Goal: Information Seeking & Learning: Find specific fact

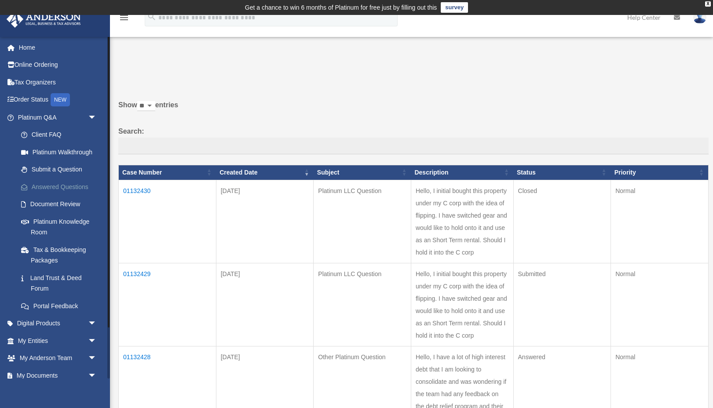
click at [55, 184] on link "Answered Questions" at bounding box center [61, 187] width 98 height 18
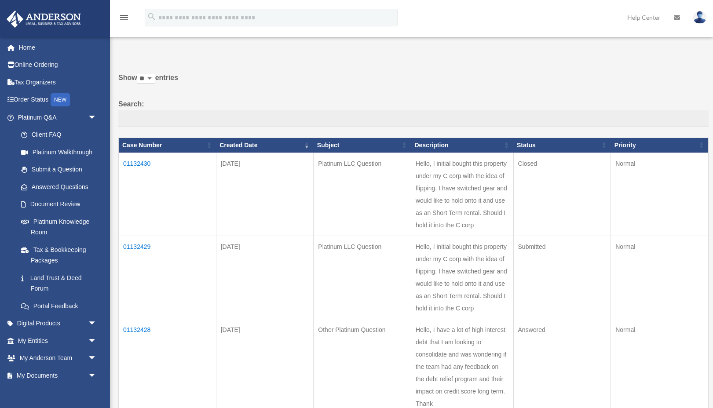
scroll to position [91, 0]
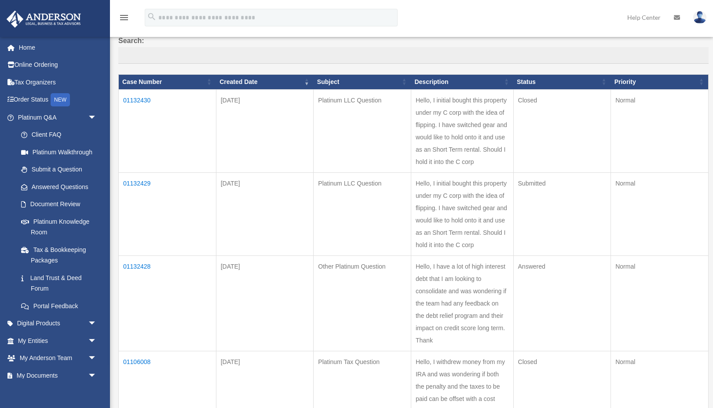
click at [531, 264] on td "Answered" at bounding box center [563, 303] width 98 height 95
click at [136, 265] on td "01132428" at bounding box center [168, 303] width 98 height 95
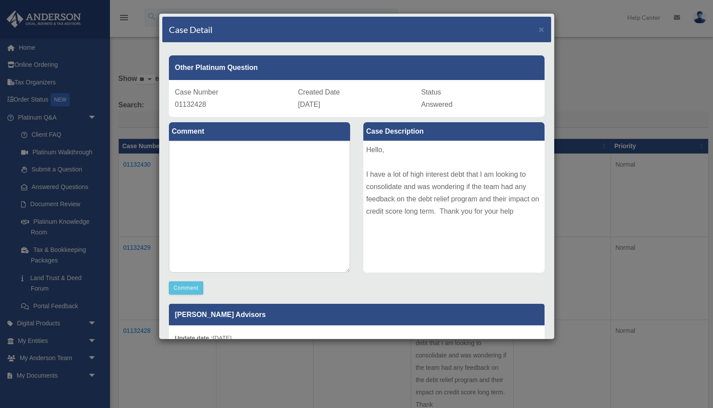
scroll to position [7, 0]
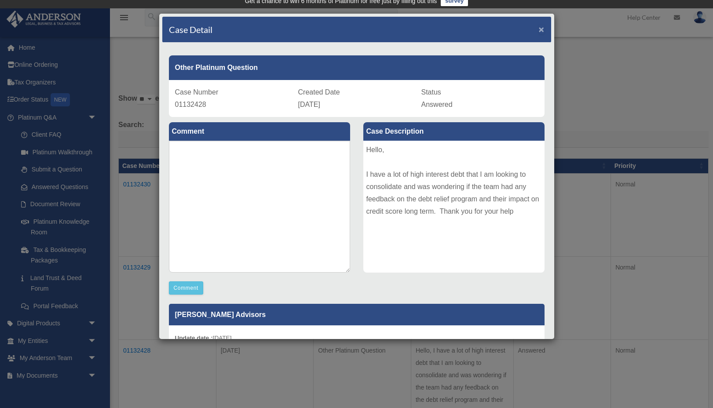
click at [543, 29] on span "×" at bounding box center [542, 29] width 6 height 10
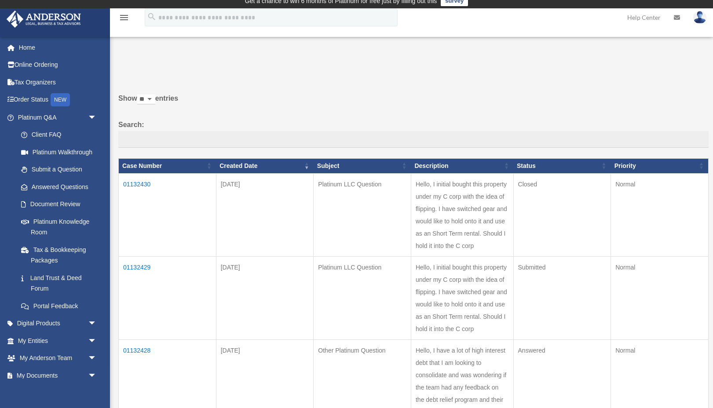
click at [136, 183] on td "01132430" at bounding box center [168, 214] width 98 height 83
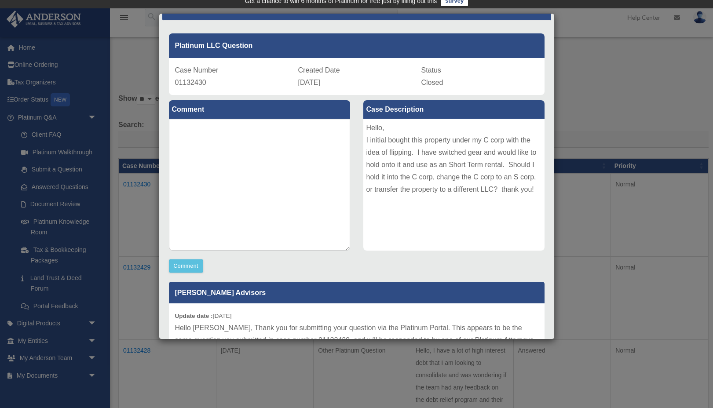
scroll to position [0, 0]
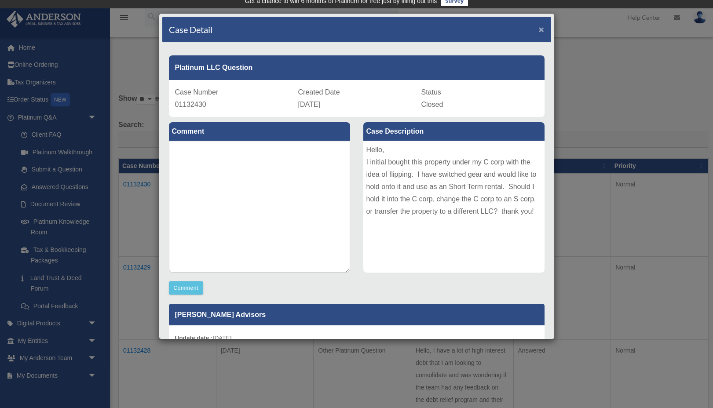
click at [542, 28] on span "×" at bounding box center [542, 29] width 6 height 10
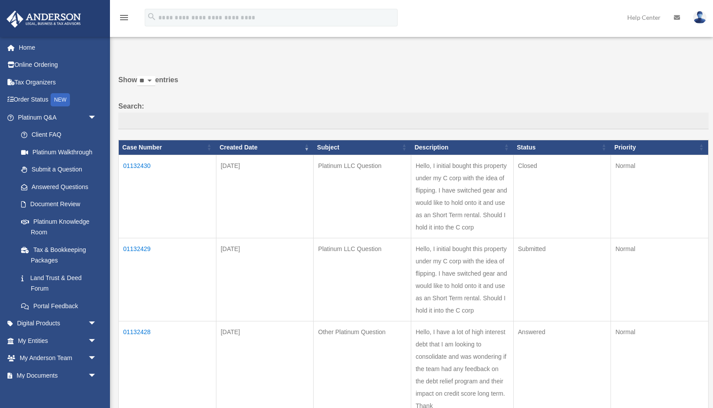
scroll to position [26, 0]
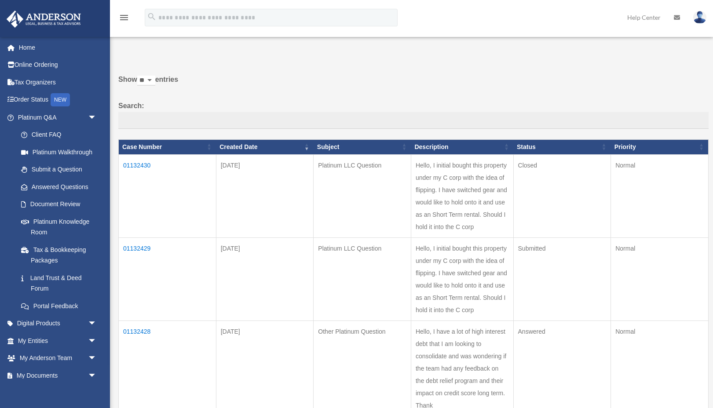
click at [133, 244] on td "01132429" at bounding box center [168, 279] width 98 height 83
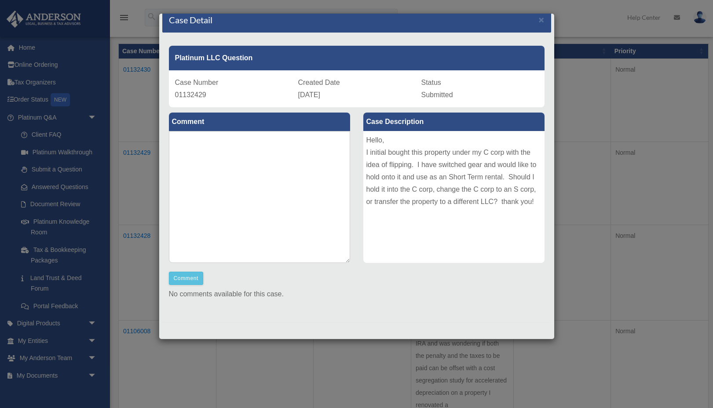
scroll to position [0, 0]
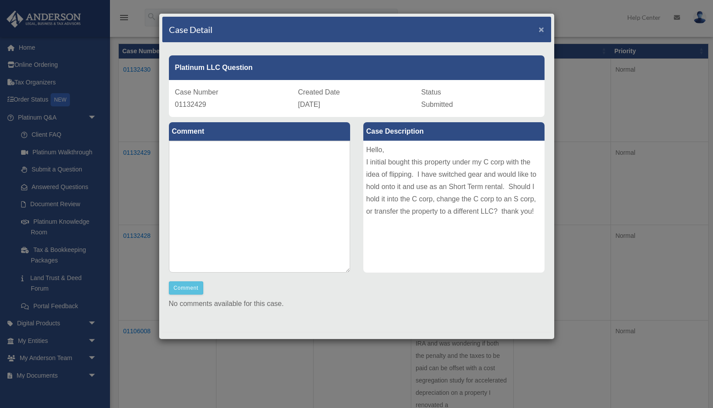
click at [540, 30] on span "×" at bounding box center [542, 29] width 6 height 10
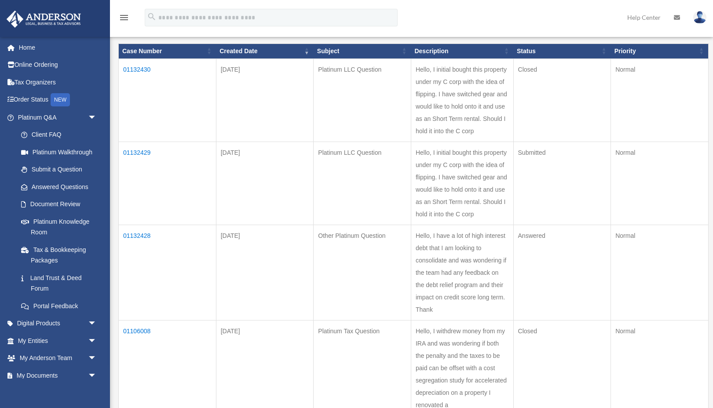
click at [137, 65] on td "01132430" at bounding box center [168, 100] width 98 height 83
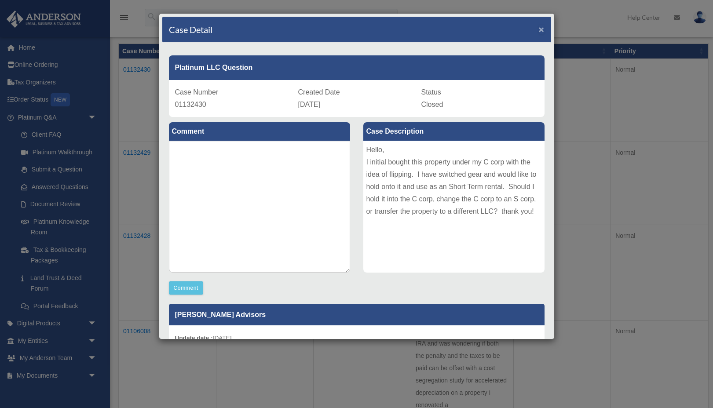
click at [541, 29] on span "×" at bounding box center [542, 29] width 6 height 10
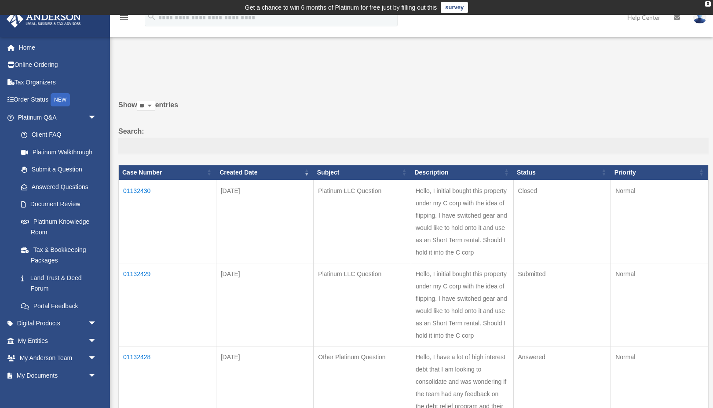
click at [136, 189] on td "01132430" at bounding box center [168, 221] width 98 height 83
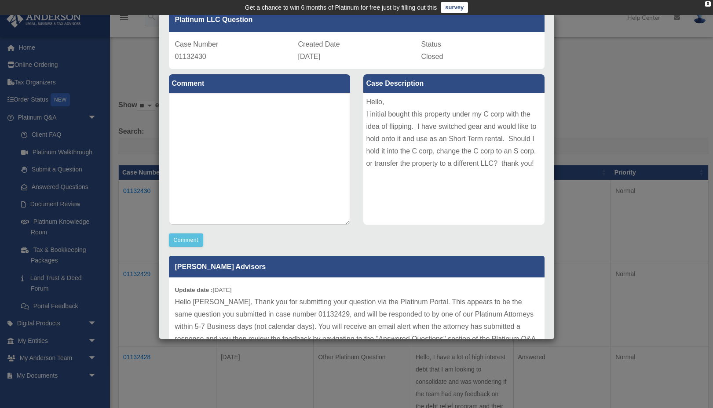
scroll to position [124, 0]
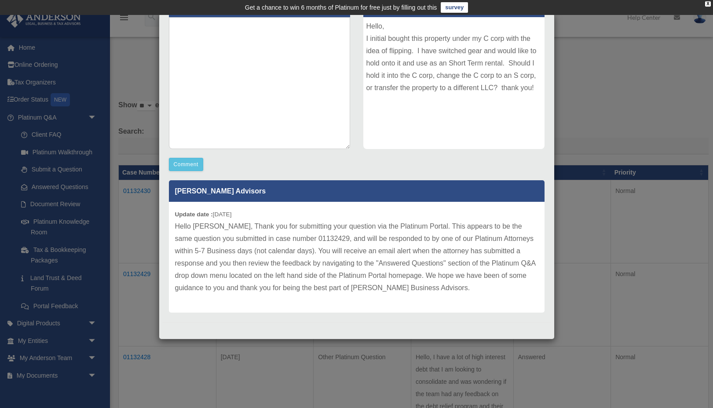
drag, startPoint x: 662, startPoint y: 86, endPoint x: 675, endPoint y: 71, distance: 20.3
click at [662, 86] on div "Case Detail × Platinum LLC Question Case Number 01132430 Created Date October 2…" at bounding box center [356, 204] width 713 height 408
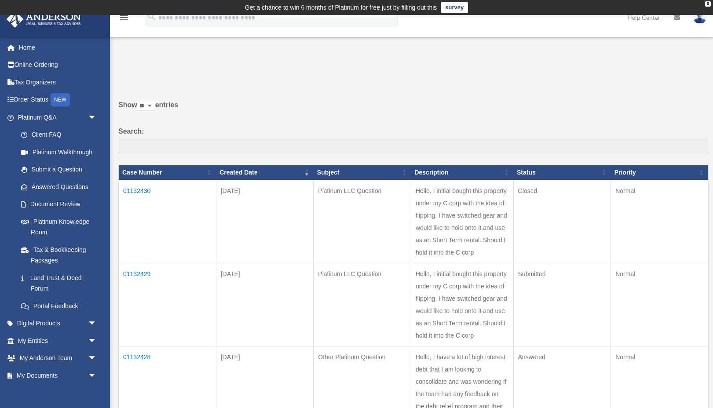
click at [708, 4] on div "X" at bounding box center [708, 3] width 6 height 5
